Goal: Information Seeking & Learning: Learn about a topic

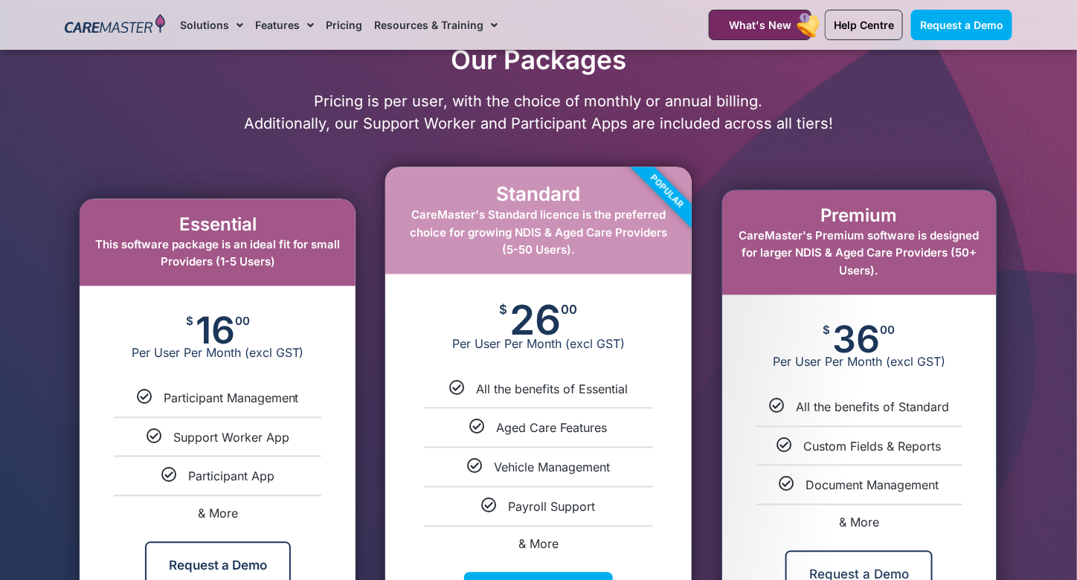
scroll to position [670, 0]
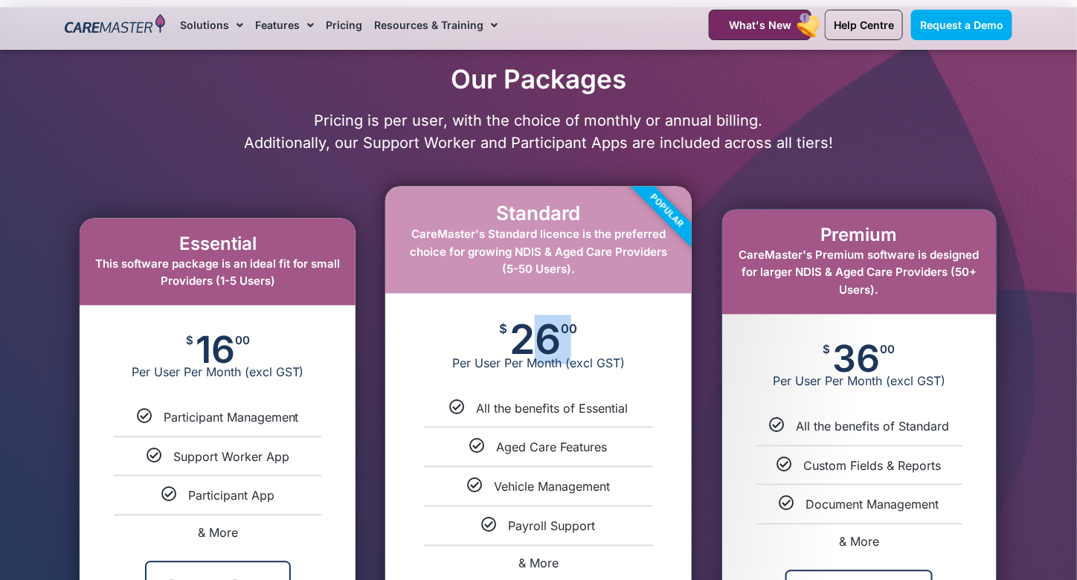
drag, startPoint x: 515, startPoint y: 340, endPoint x: 561, endPoint y: 340, distance: 46.1
click at [561, 340] on div "$ 26 00 Per User Per Month (excl GST)" at bounding box center [538, 347] width 306 height 107
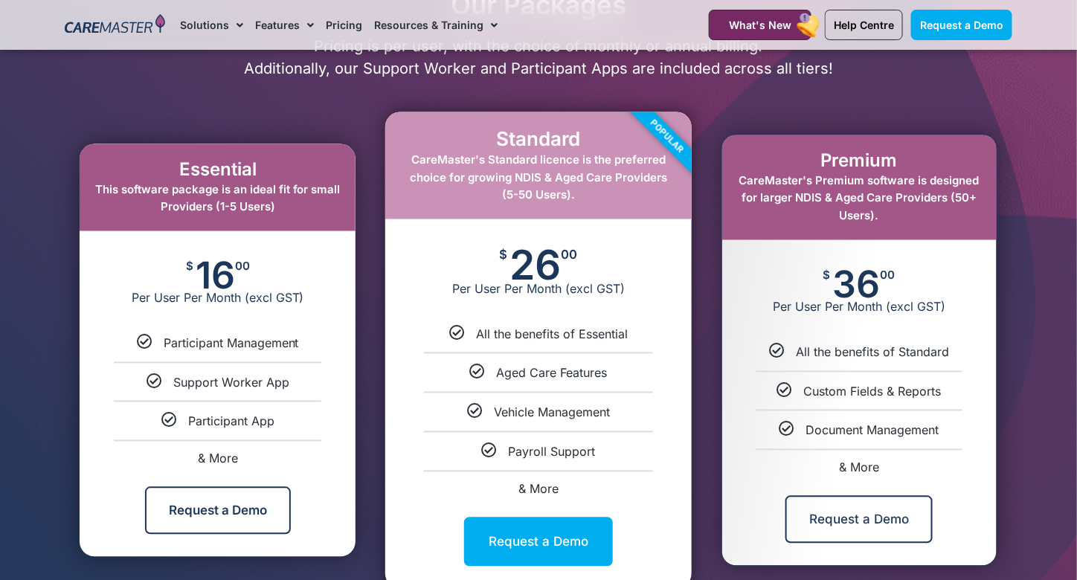
click at [473, 412] on icon at bounding box center [475, 413] width 16 height 16
click at [533, 490] on span "& More" at bounding box center [539, 489] width 40 height 15
select select "****"
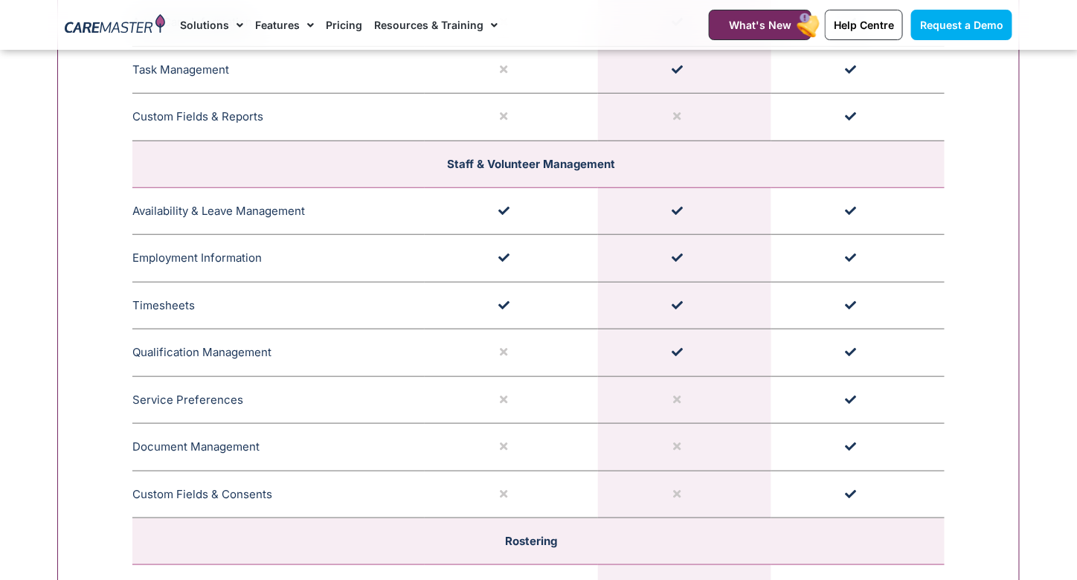
scroll to position [2236, 0]
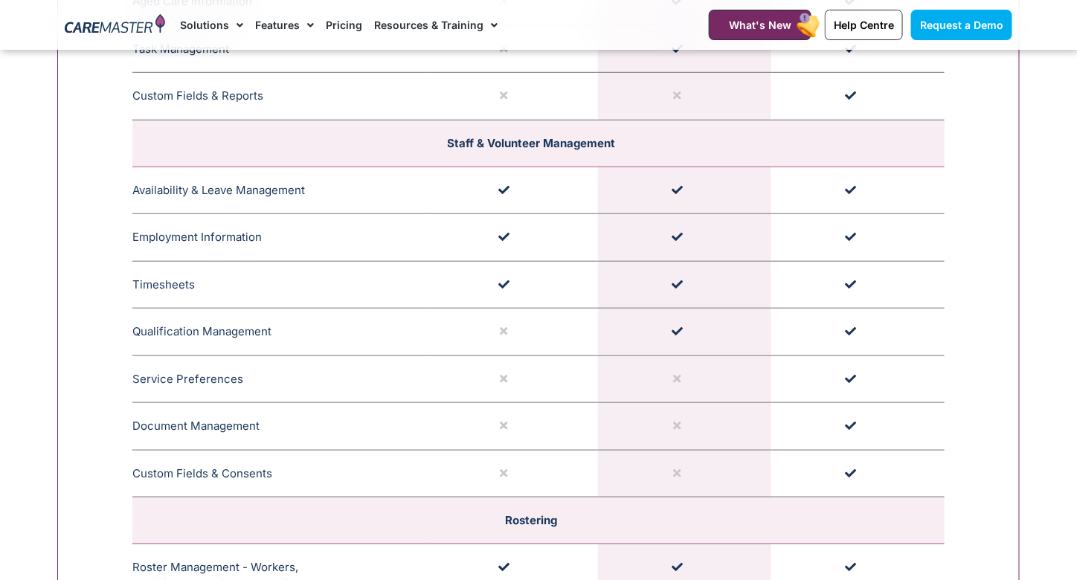
click at [174, 416] on td "Document Management CareMaster's Document Management feature offers alerts for …" at bounding box center [278, 427] width 292 height 48
click at [226, 468] on td "Custom Fields & Consents The Custom Field and Reports feature in CareMaster all…" at bounding box center [278, 474] width 292 height 48
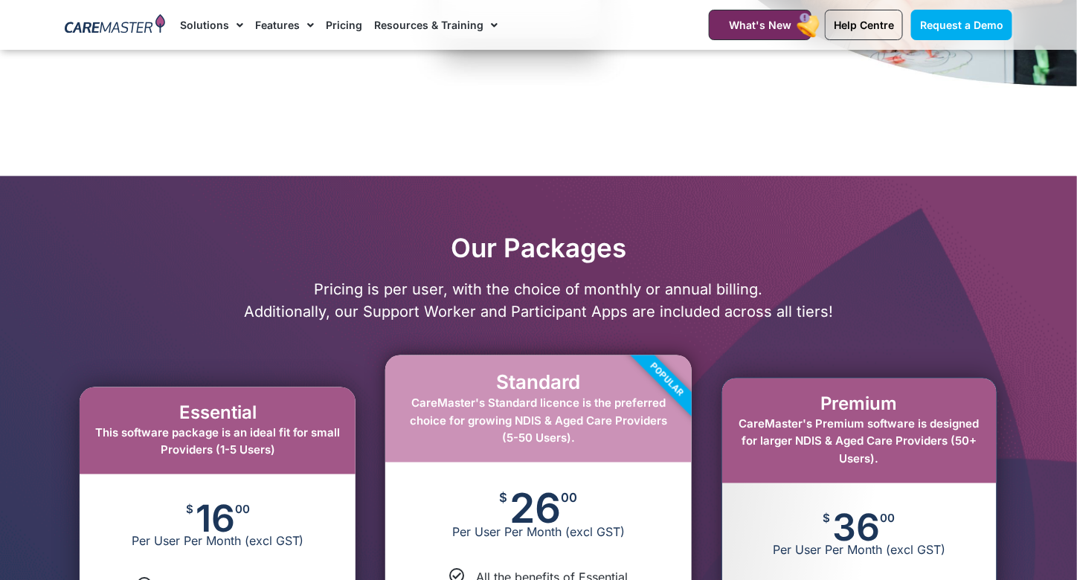
scroll to position [744, 0]
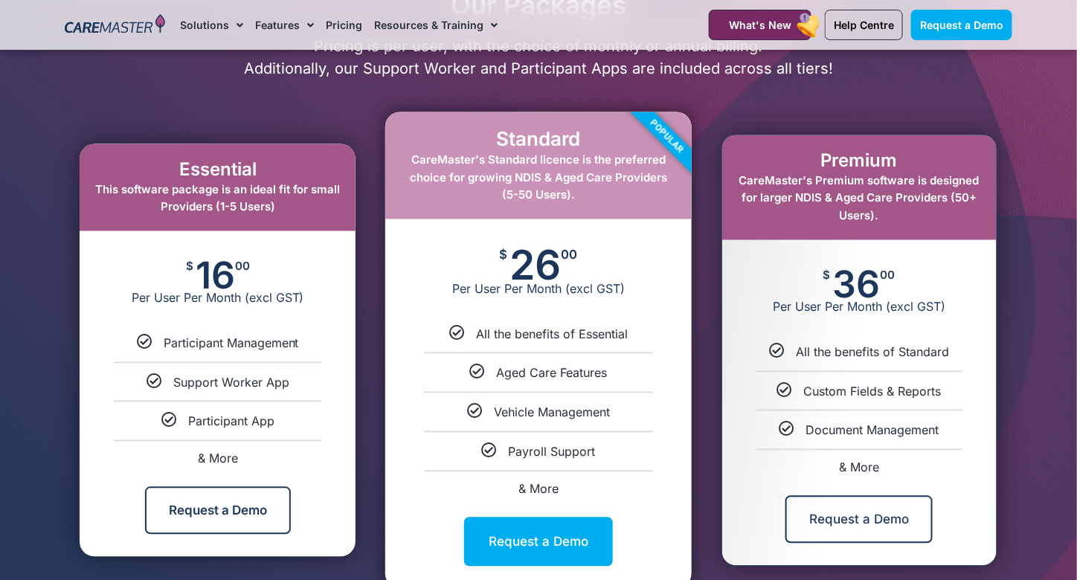
drag, startPoint x: 516, startPoint y: 264, endPoint x: 554, endPoint y: 266, distance: 38.0
click at [554, 266] on span "26" at bounding box center [535, 265] width 51 height 33
click at [590, 264] on div "$ 26 00 Per User Per Month (excl GST)" at bounding box center [538, 272] width 306 height 107
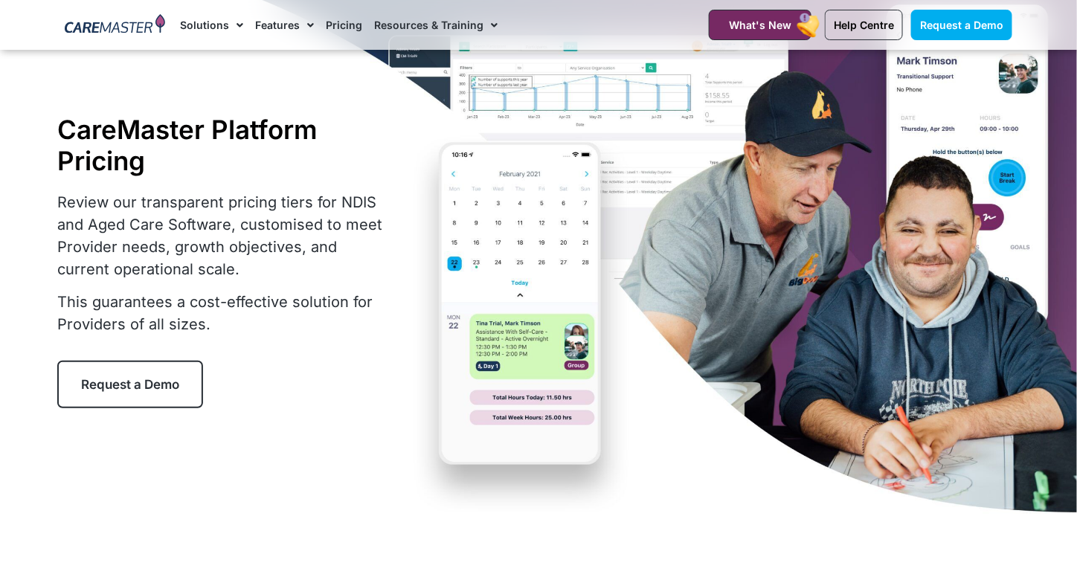
scroll to position [0, 0]
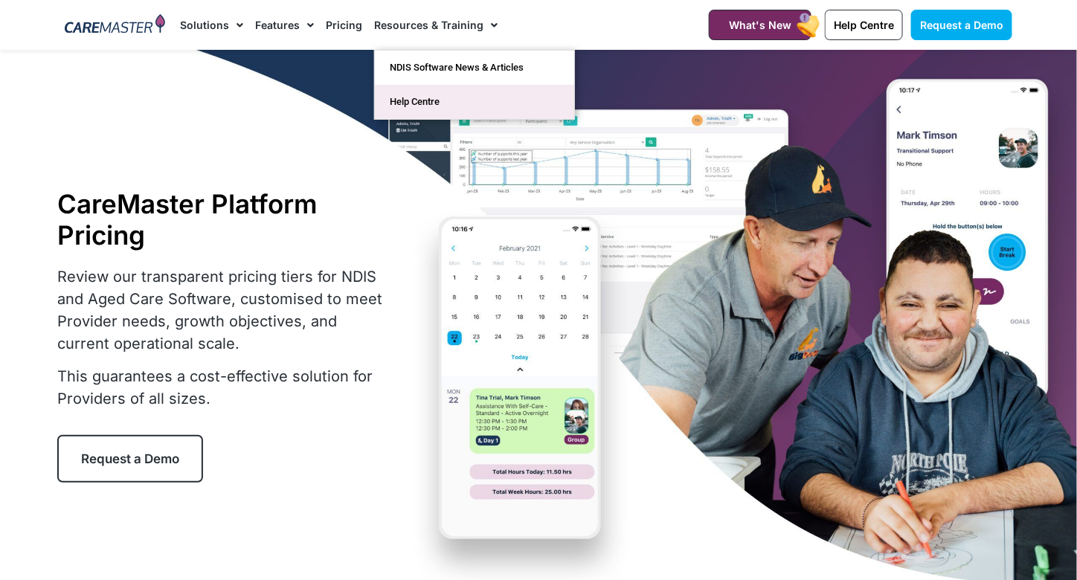
click at [411, 106] on link "Help Centre" at bounding box center [474, 102] width 199 height 34
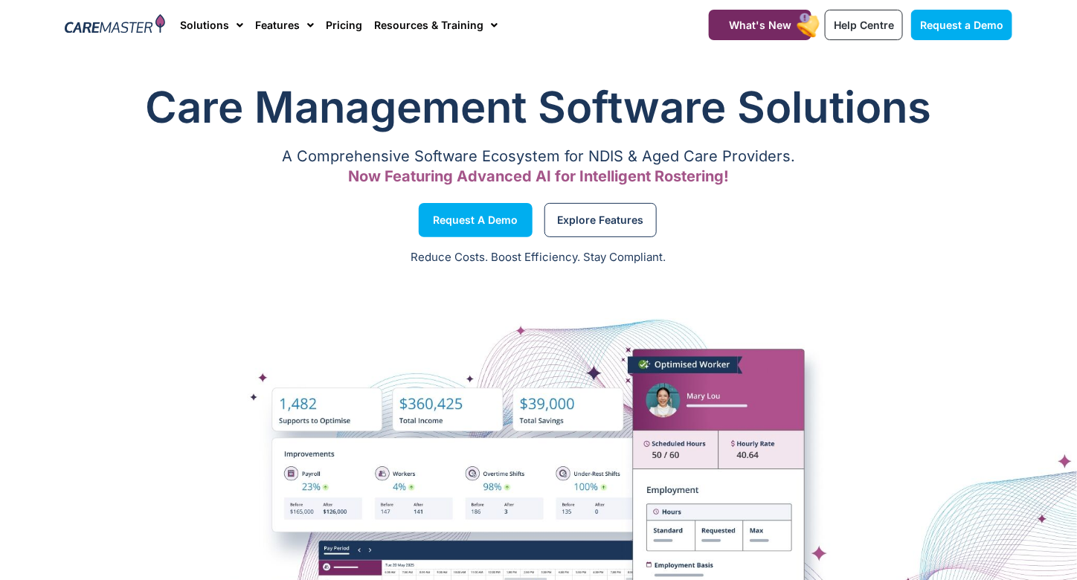
click at [978, 250] on p "Reduce Costs. Boost Efficiency. Stay Compliant." at bounding box center [538, 257] width 1059 height 17
click at [588, 217] on span "Explore Features" at bounding box center [600, 220] width 86 height 7
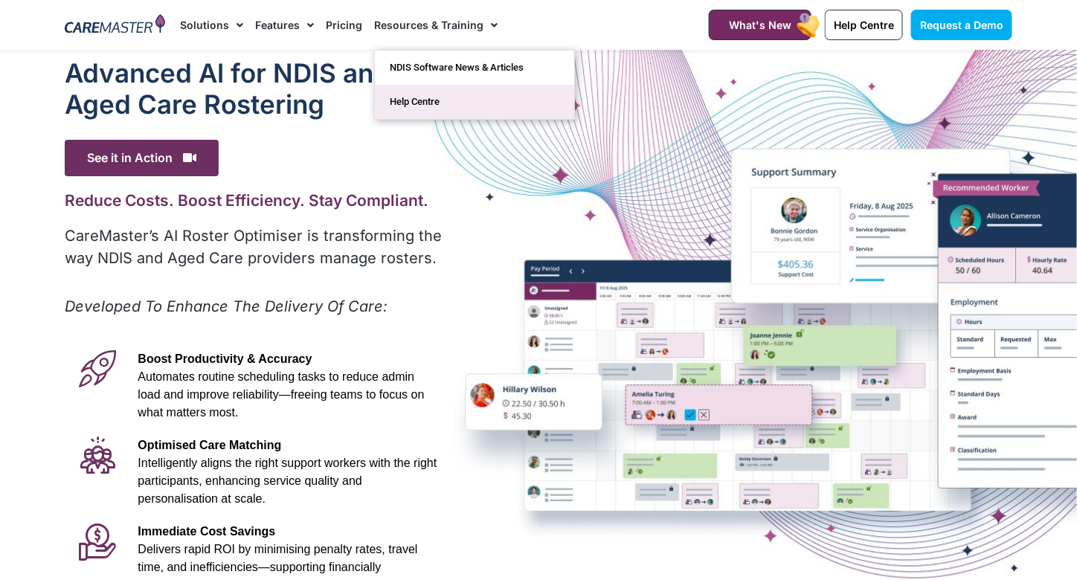
click at [410, 100] on link "Help Centre" at bounding box center [474, 102] width 199 height 34
